Goal: Transaction & Acquisition: Purchase product/service

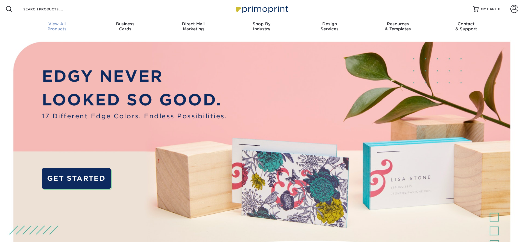
click at [62, 28] on div "View All Products" at bounding box center [57, 26] width 68 height 10
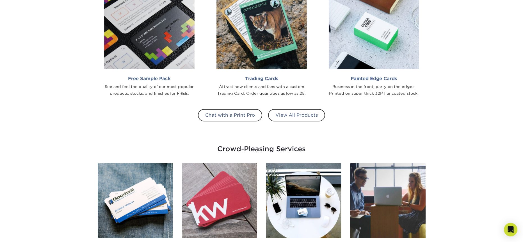
scroll to position [531, 0]
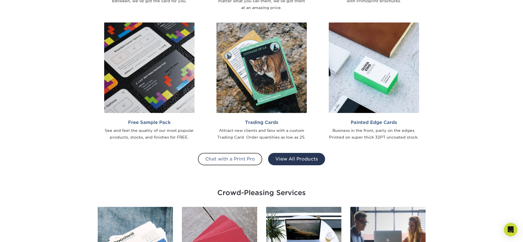
click at [294, 160] on link "View All Products" at bounding box center [296, 159] width 57 height 12
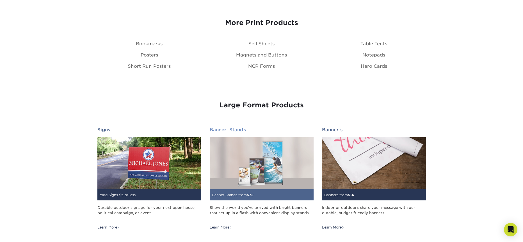
scroll to position [666, 0]
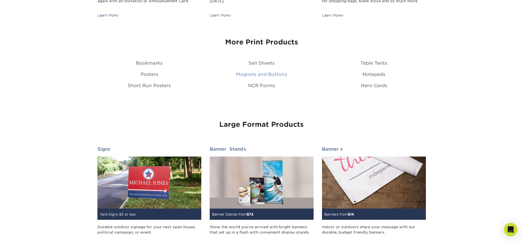
click at [266, 74] on link "Magnets and Buttons" at bounding box center [261, 74] width 51 height 5
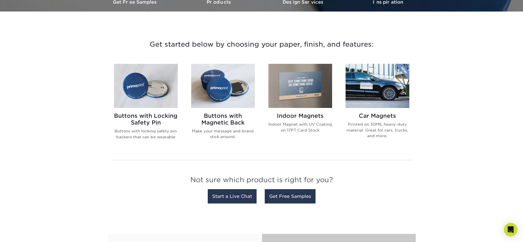
scroll to position [175, 0]
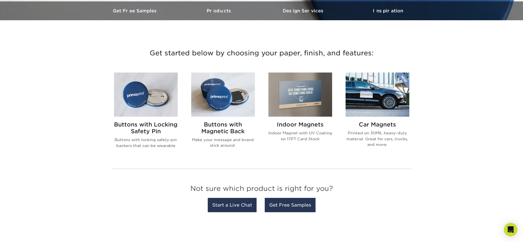
click at [293, 97] on img at bounding box center [300, 94] width 64 height 44
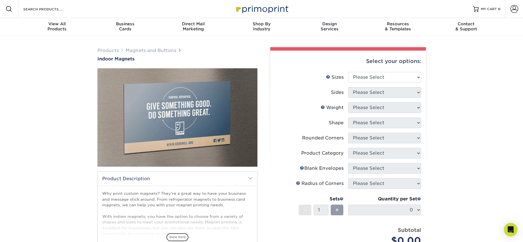
scroll to position [12, 0]
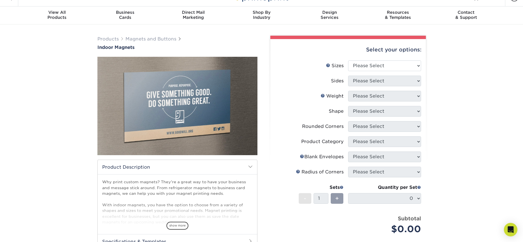
click at [473, 99] on div "Products Magnets and Buttons Indoor Magnets" at bounding box center [261, 171] width 523 height 294
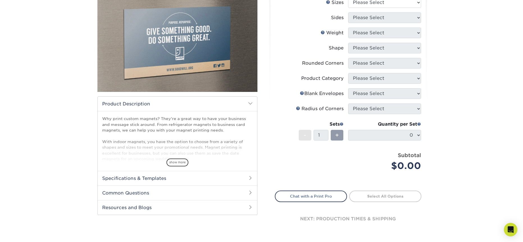
scroll to position [64, 0]
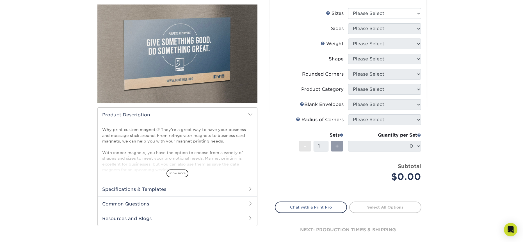
select select "6.00x9.00"
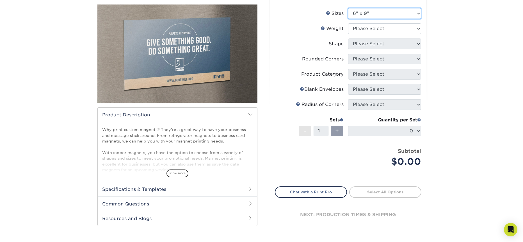
scroll to position [72, 0]
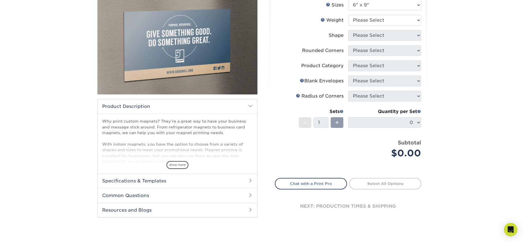
click at [203, 180] on h2 "Specifications & Templates" at bounding box center [177, 180] width 159 height 15
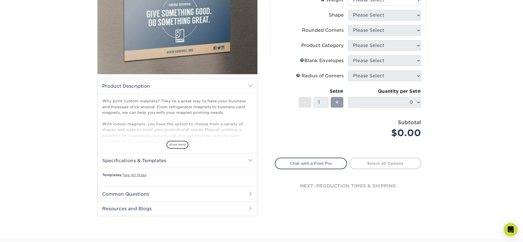
scroll to position [111, 0]
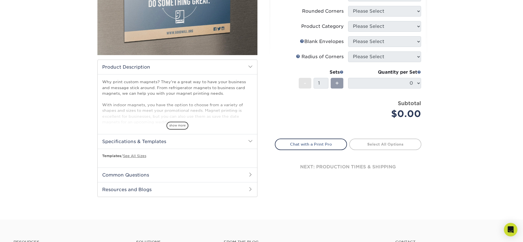
click at [137, 158] on div "Templates / See All Sizes" at bounding box center [177, 157] width 159 height 19
click at [138, 155] on link "See All Sizes" at bounding box center [134, 156] width 23 height 4
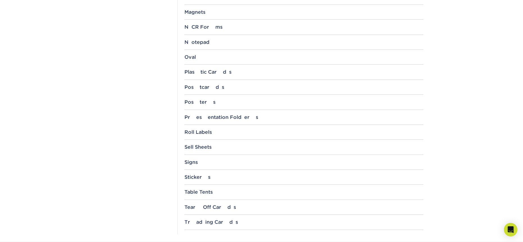
scroll to position [506, 0]
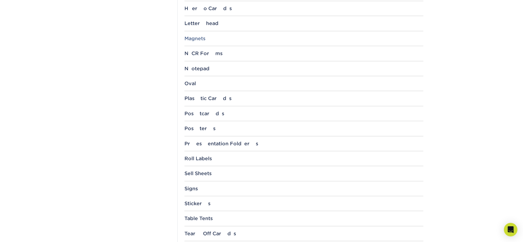
click at [204, 37] on div "Magnets" at bounding box center [303, 39] width 239 height 6
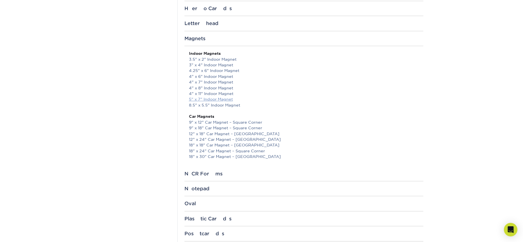
click at [214, 97] on link "5" x 7" Indoor Magnet" at bounding box center [211, 99] width 44 height 4
click at [214, 103] on link "8.5" x 5.5" Indoor Magnet" at bounding box center [214, 105] width 51 height 4
